Goal: Find contact information: Obtain details needed to contact an individual or organization

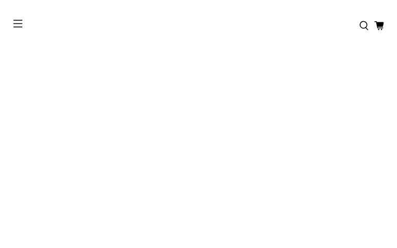
type input "********"
type input "**********"
type input "********"
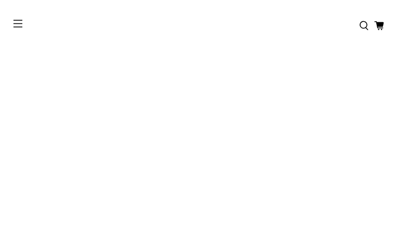
type input "**********"
